Goal: Task Accomplishment & Management: Use online tool/utility

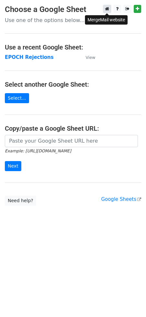
click at [107, 7] on icon at bounding box center [107, 8] width 4 height 5
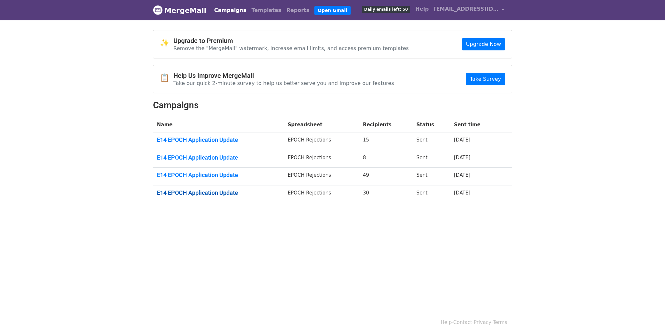
click at [209, 192] on link "E14 EPOCH Application Update" at bounding box center [218, 192] width 123 height 7
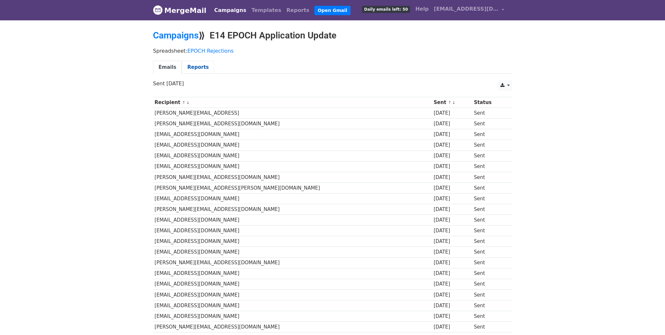
click at [192, 64] on link "Reports" at bounding box center [198, 67] width 32 height 13
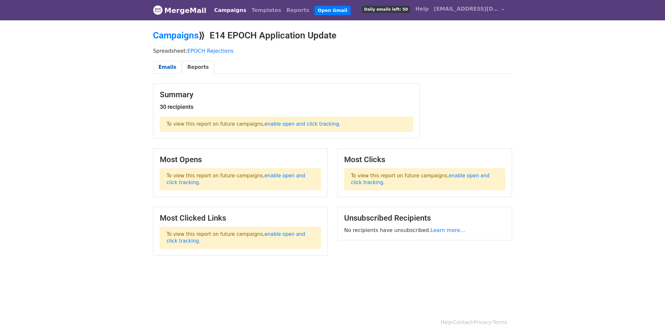
click at [172, 68] on link "Emails" at bounding box center [167, 67] width 29 height 13
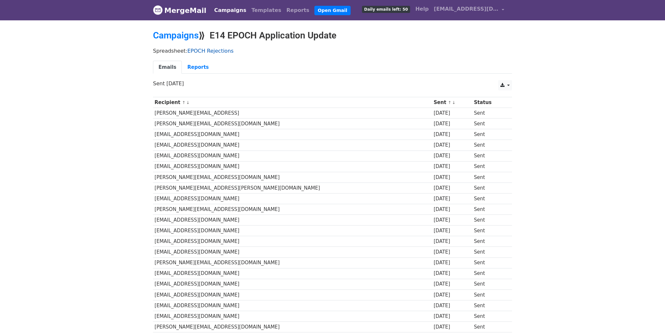
click at [209, 48] on link "EPOCH Rejections" at bounding box center [210, 51] width 46 height 6
click at [184, 35] on link "Campaigns" at bounding box center [176, 35] width 46 height 11
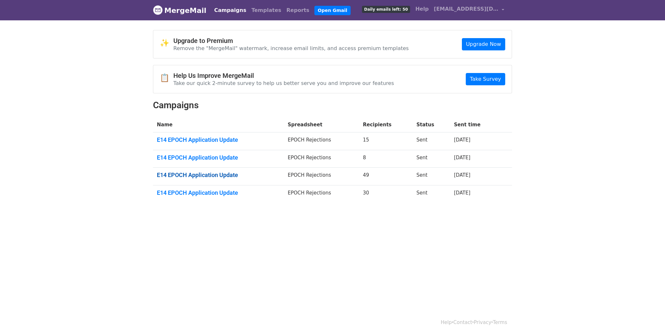
click at [201, 175] on link "E14 EPOCH Application Update" at bounding box center [218, 175] width 123 height 7
click at [201, 156] on link "E14 EPOCH Application Update" at bounding box center [218, 157] width 123 height 7
click at [201, 139] on link "E14 EPOCH Application Update" at bounding box center [218, 139] width 123 height 7
click at [192, 191] on link "E14 EPOCH Application Update" at bounding box center [218, 192] width 123 height 7
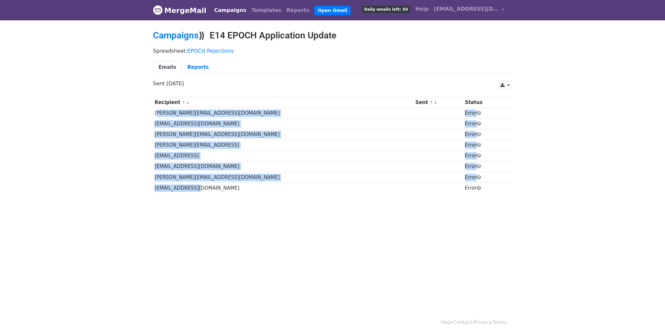
drag, startPoint x: 154, startPoint y: 113, endPoint x: 198, endPoint y: 188, distance: 87.8
click at [198, 188] on tbody "Recipient ↑ ↓ Sent ↑ ↓ Status ian@adaviv.com Error lianmhu@mit.edu Error jeff@n…" at bounding box center [332, 145] width 359 height 96
copy tbody "ian@adaviv.com Error lianmhu@mit.edu Error jeff@nimblesurgical.com Error amiya@…"
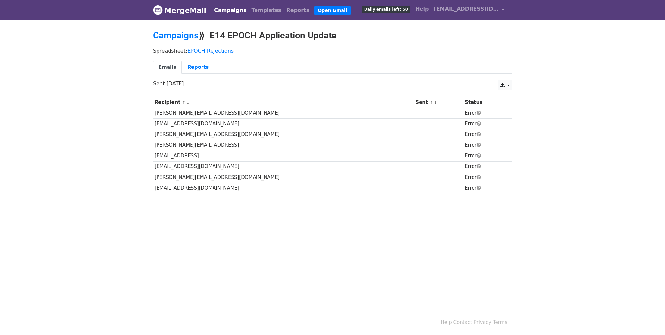
click at [217, 202] on body "MergeMail Campaigns Templates Reports Open Gmail Daily emails left: 50 Help qud…" at bounding box center [332, 112] width 665 height 224
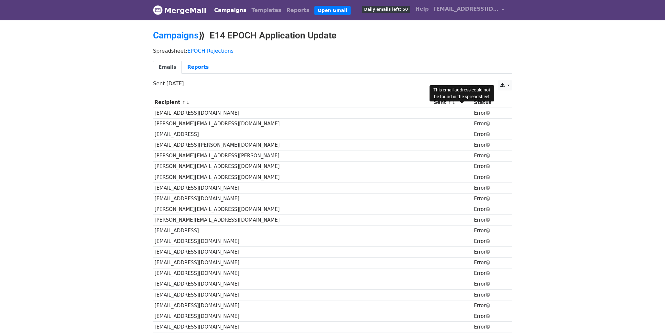
click at [486, 114] on span at bounding box center [488, 113] width 4 height 5
click at [192, 62] on link "Reports" at bounding box center [198, 67] width 32 height 13
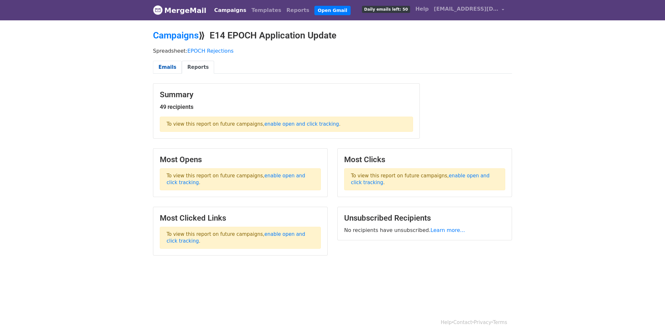
click at [166, 68] on link "Emails" at bounding box center [167, 67] width 29 height 13
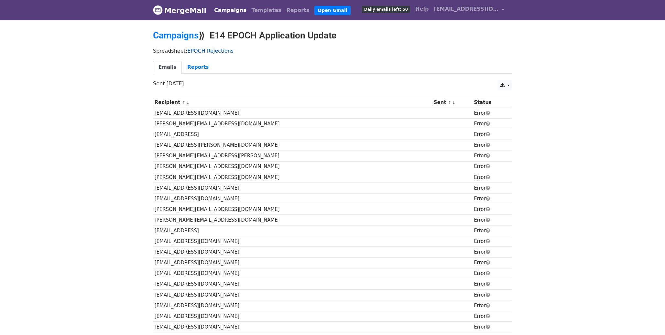
click at [213, 51] on link "EPOCH Rejections" at bounding box center [210, 51] width 46 height 6
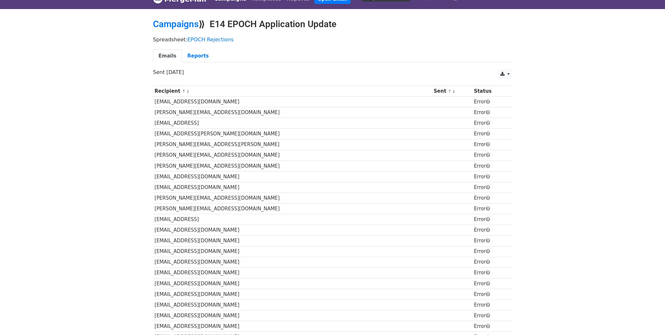
scroll to position [15, 0]
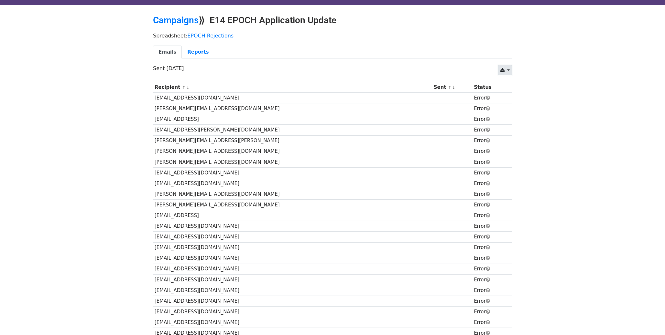
click at [509, 68] on link at bounding box center [505, 70] width 14 height 10
click at [570, 101] on body "MergeMail Campaigns Templates Reports Open Gmail Daily emails left: 50 Help qud…" at bounding box center [332, 316] width 665 height 663
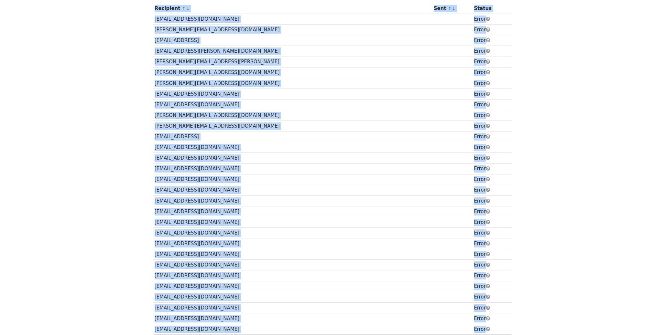
scroll to position [79, 0]
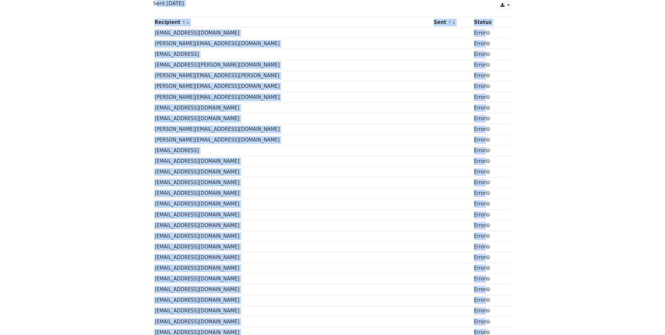
drag, startPoint x: 228, startPoint y: 274, endPoint x: 152, endPoint y: 1, distance: 284.1
click at [152, 1] on main "Campaigns ⟫ E14 EPOCH Application Update Spreadsheet: EPOCH Rejections Emails R…" at bounding box center [332, 253] width 369 height 607
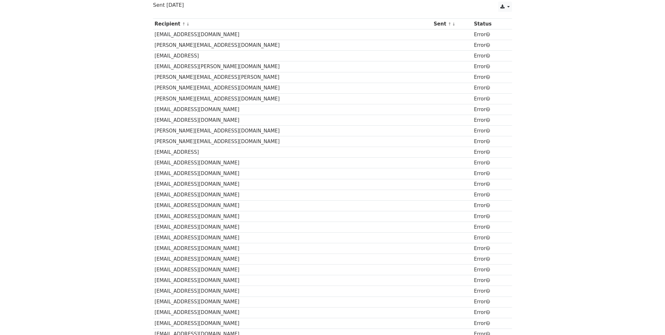
click at [165, 40] on td "[PERSON_NAME][EMAIL_ADDRESS][DOMAIN_NAME]" at bounding box center [292, 45] width 279 height 11
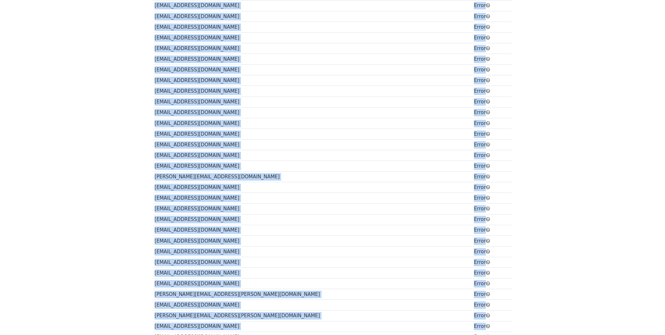
scroll to position [354, 0]
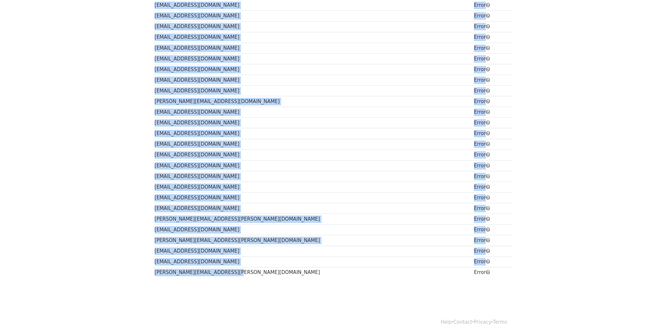
drag, startPoint x: 155, startPoint y: 34, endPoint x: 229, endPoint y: 273, distance: 249.5
click at [229, 273] on tbody "Recipient ↑ ↓ Sent ↑ ↓ Status farisnager27@gmail.com Error rishabh@bondtrials.c…" at bounding box center [332, 10] width 359 height 535
copy tbody "farisnager27@gmail.com Error rishabh@bondtrials.com Error parisa@oxyverse.ai Er…"
click at [240, 45] on td "tvota@callali.ly" at bounding box center [292, 48] width 279 height 11
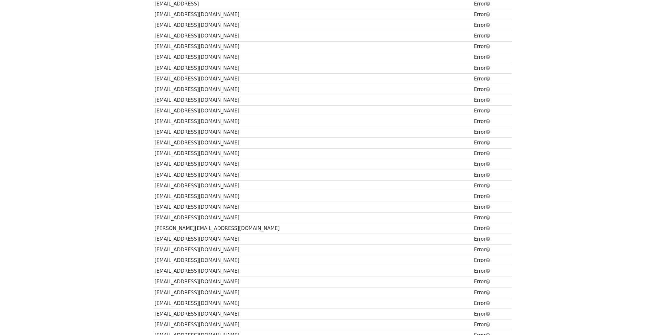
scroll to position [28, 0]
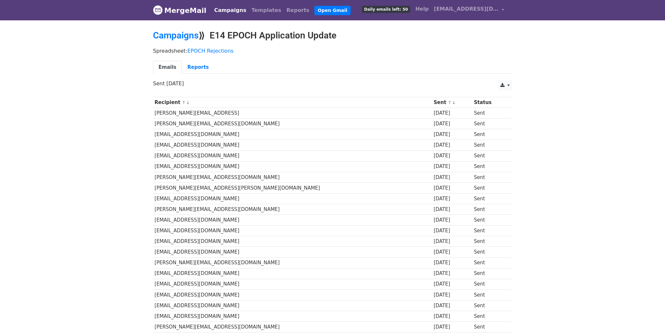
click at [198, 54] on div "Spreadsheet: EPOCH Rejections Emails Reports" at bounding box center [332, 62] width 369 height 36
click at [184, 36] on link "Campaigns" at bounding box center [176, 35] width 46 height 11
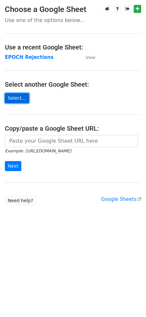
click at [21, 96] on link "Select..." at bounding box center [17, 98] width 24 height 10
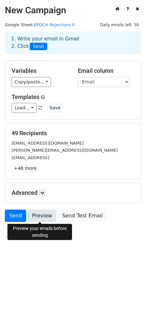
click at [41, 218] on link "Preview" at bounding box center [42, 216] width 28 height 12
click at [38, 216] on link "Preview" at bounding box center [42, 216] width 28 height 12
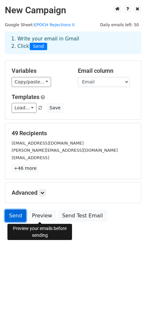
click at [18, 216] on link "Send" at bounding box center [15, 216] width 21 height 12
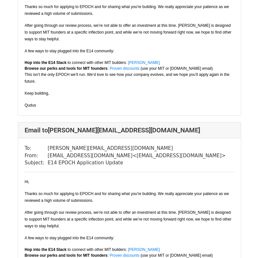
scroll to position [146, 0]
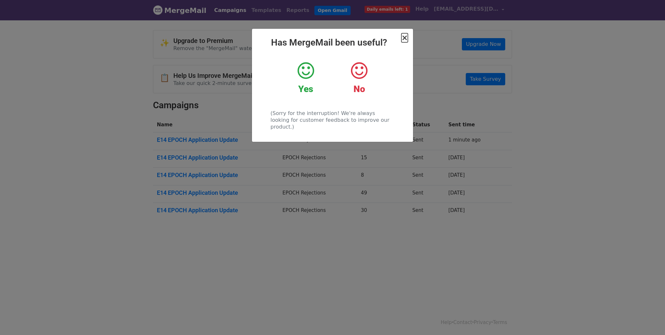
click at [404, 38] on span "×" at bounding box center [404, 37] width 6 height 9
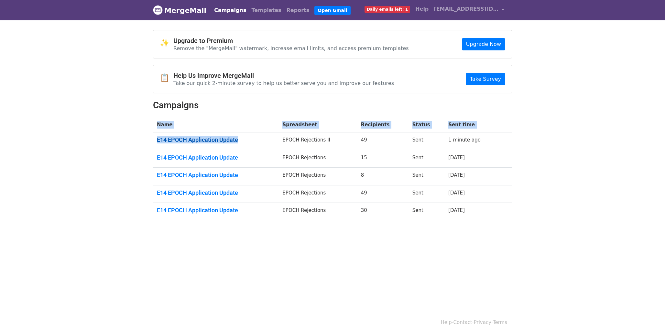
drag, startPoint x: 147, startPoint y: 139, endPoint x: 240, endPoint y: 137, distance: 92.5
click at [240, 137] on body "MergeMail Campaigns Templates Reports Open Gmail Daily emails left: 1 Help [EMA…" at bounding box center [332, 126] width 665 height 252
click at [242, 227] on body "MergeMail Campaigns Templates Reports Open Gmail Daily emails left: 1 Help [EMA…" at bounding box center [332, 126] width 665 height 252
